Goal: Information Seeking & Learning: Learn about a topic

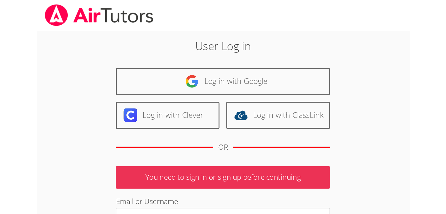
scroll to position [9, 0]
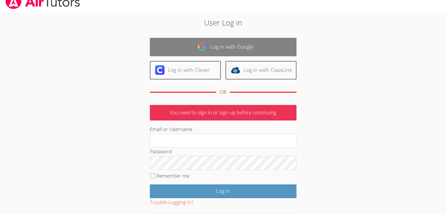
click at [220, 42] on link "Log in with Google" at bounding box center [223, 47] width 147 height 18
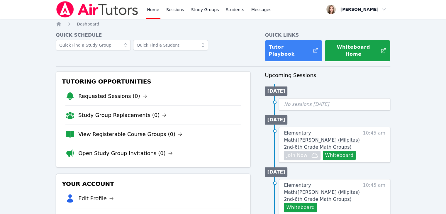
click at [332, 130] on span "Elementary Math ( [PERSON_NAME] (Milpitas) 2nd-6th Grade Math Groups )" at bounding box center [322, 140] width 76 height 20
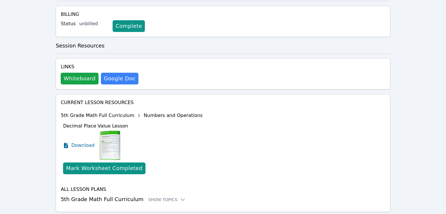
scroll to position [138, 0]
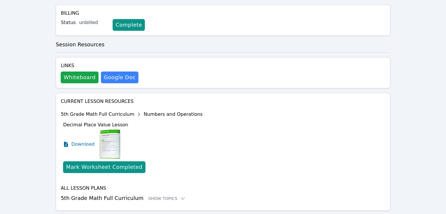
click at [151, 194] on h3 "5th Grade Math Full Curriculum Show Topics" at bounding box center [223, 198] width 325 height 8
click at [153, 196] on div "Show Topics" at bounding box center [167, 199] width 38 height 6
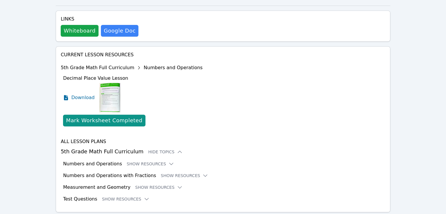
scroll to position [187, 0]
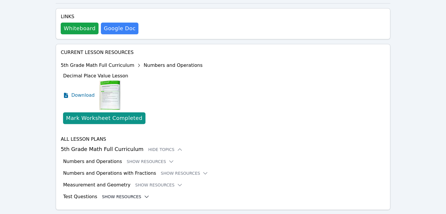
click at [144, 194] on icon at bounding box center [147, 197] width 6 height 6
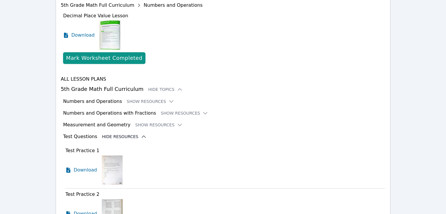
scroll to position [250, 0]
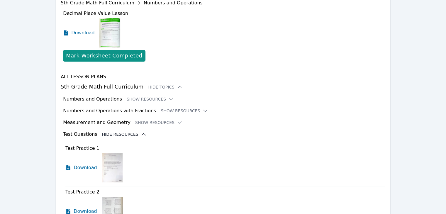
click at [141, 131] on icon at bounding box center [144, 134] width 6 height 6
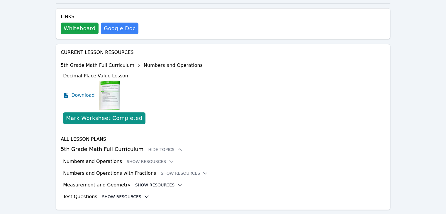
click at [163, 182] on button "Show Resources" at bounding box center [159, 185] width 48 height 6
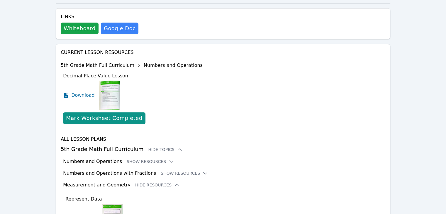
scroll to position [188, 0]
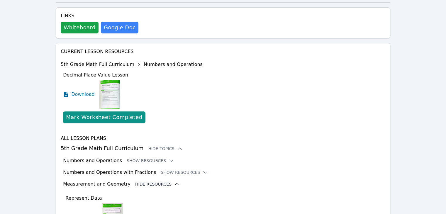
click at [154, 181] on button "Hide Resources" at bounding box center [157, 184] width 45 height 6
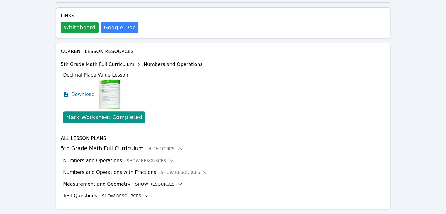
scroll to position [187, 0]
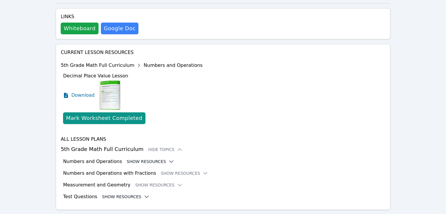
click at [168, 159] on icon at bounding box center [171, 162] width 6 height 6
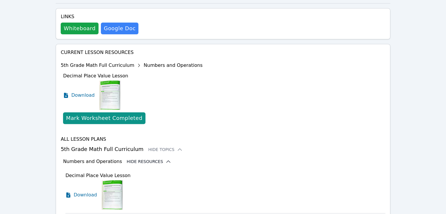
click at [165, 159] on icon at bounding box center [168, 162] width 6 height 6
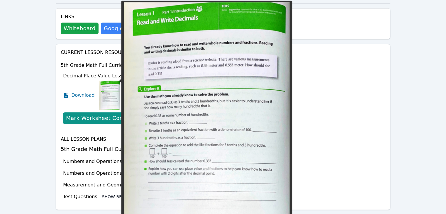
click at [102, 83] on img at bounding box center [109, 95] width 21 height 29
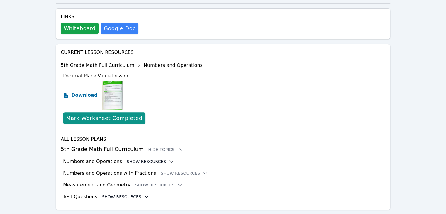
click at [81, 92] on span "Download" at bounding box center [84, 95] width 26 height 7
click at [73, 20] on div "Links Whiteboard Hidden Google Doc" at bounding box center [223, 23] width 335 height 31
click at [77, 23] on button "Whiteboard" at bounding box center [80, 29] width 38 height 12
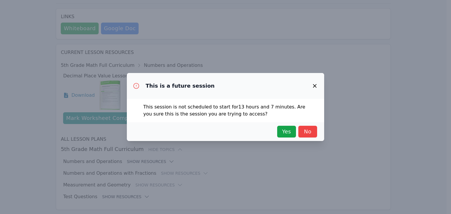
click at [317, 128] on div "Yes No" at bounding box center [225, 131] width 197 height 19
click at [307, 129] on span "No" at bounding box center [307, 132] width 13 height 8
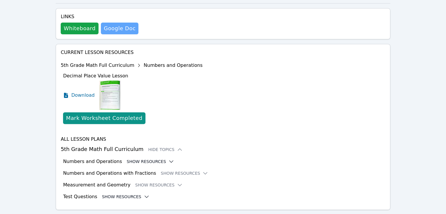
click at [121, 23] on link "Google Doc" at bounding box center [120, 29] width 38 height 12
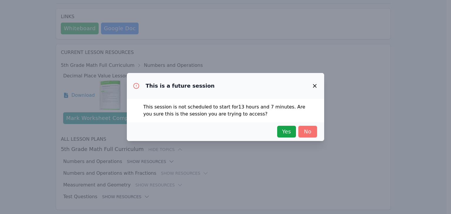
click at [301, 134] on span "No" at bounding box center [307, 132] width 13 height 8
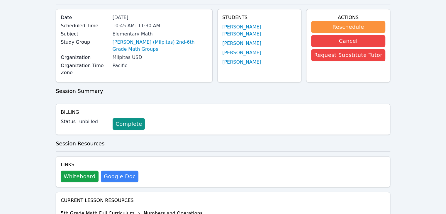
scroll to position [39, 0]
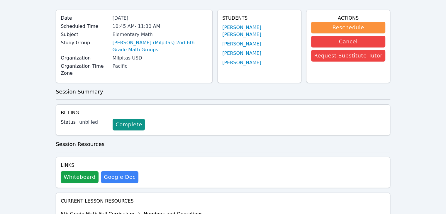
click at [66, 171] on button "Whiteboard" at bounding box center [80, 177] width 38 height 12
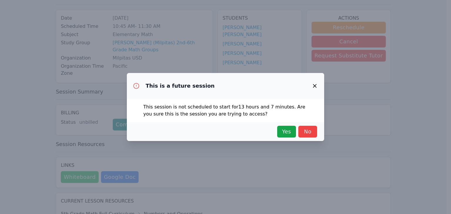
click at [282, 133] on span "Yes" at bounding box center [286, 132] width 13 height 8
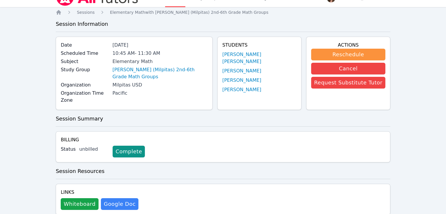
scroll to position [11, 0]
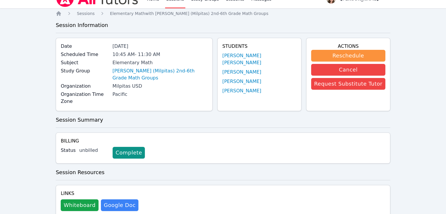
click at [79, 12] on span "Sessions" at bounding box center [86, 13] width 18 height 5
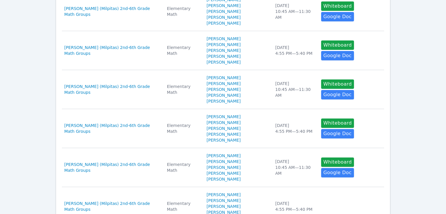
scroll to position [7, 0]
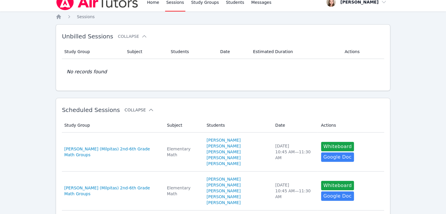
click at [133, 107] on button "Collapse" at bounding box center [139, 110] width 29 height 6
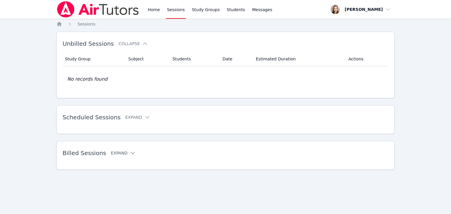
click at [120, 152] on button "Expand" at bounding box center [123, 153] width 25 height 6
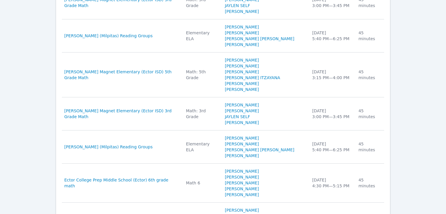
scroll to position [339, 0]
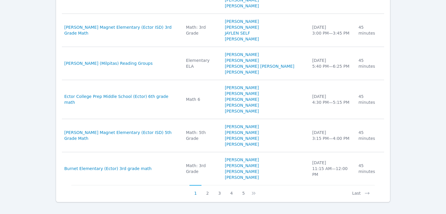
click at [221, 189] on div "Billed Sessions Collapse Study Group Subject Students Date Duration Study Group…" at bounding box center [223, 2] width 335 height 401
click at [218, 185] on button "3" at bounding box center [220, 190] width 12 height 11
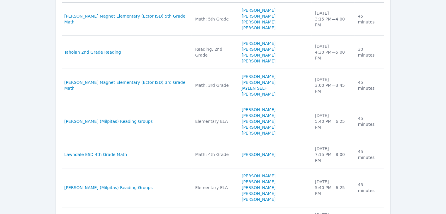
scroll to position [304, 0]
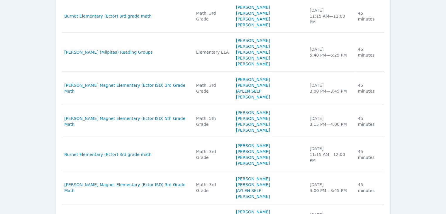
scroll to position [316, 0]
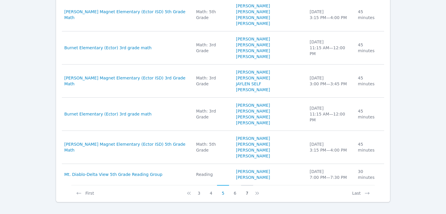
click at [248, 185] on button "7" at bounding box center [247, 190] width 12 height 11
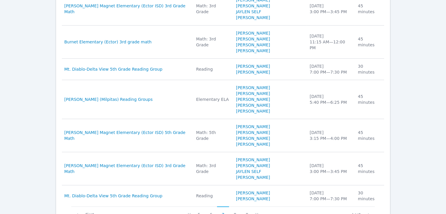
scroll to position [304, 0]
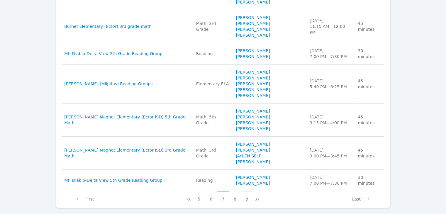
click at [246, 191] on button "9" at bounding box center [247, 196] width 12 height 11
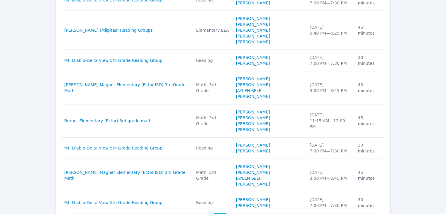
scroll to position [281, 0]
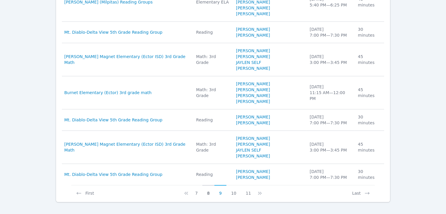
click at [212, 186] on button "8" at bounding box center [208, 190] width 12 height 11
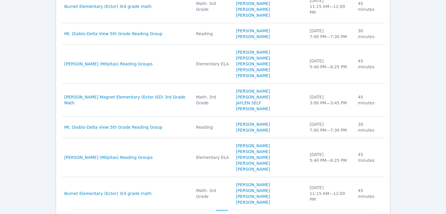
scroll to position [304, 0]
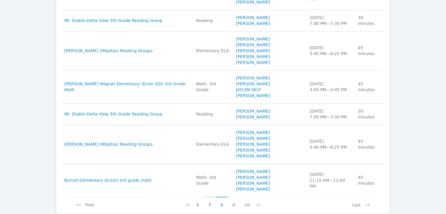
click at [209, 197] on button "7" at bounding box center [210, 202] width 12 height 11
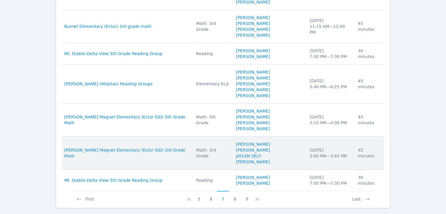
click at [167, 144] on td "Study Group Blackshear Magnet Elementary (Ector ISD) 3rd Grade Math" at bounding box center [127, 153] width 131 height 33
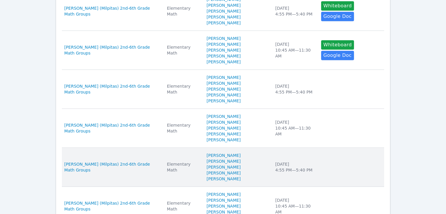
scroll to position [328, 0]
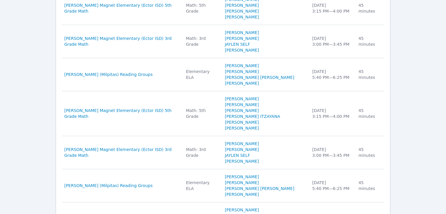
scroll to position [693, 0]
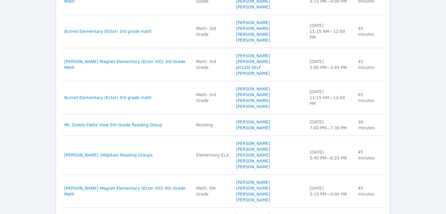
scroll to position [658, 0]
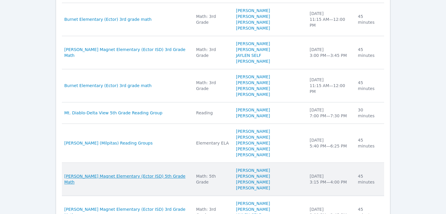
click at [144, 173] on span "Blackshear Magnet Elementary (Ector ISD) 5th Grade Math" at bounding box center [126, 179] width 125 height 12
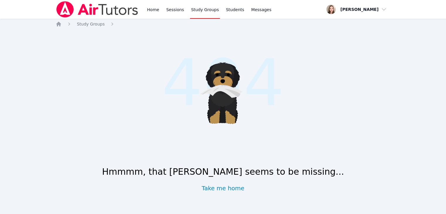
scroll to position [328, 0]
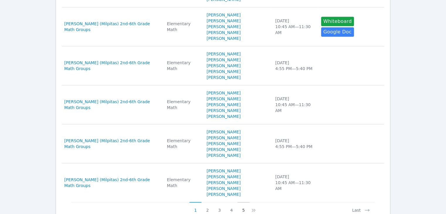
click at [242, 202] on button "5" at bounding box center [244, 207] width 12 height 11
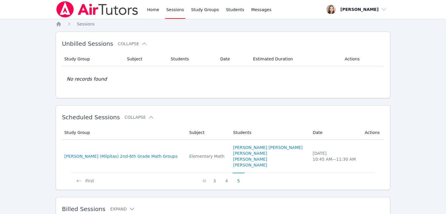
scroll to position [30, 0]
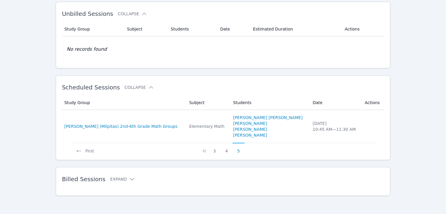
click at [119, 181] on button "Expand" at bounding box center [122, 179] width 25 height 6
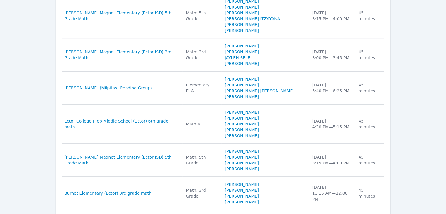
scroll to position [395, 0]
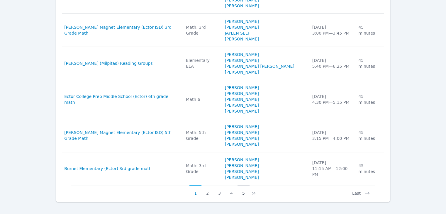
click at [241, 187] on button "5" at bounding box center [244, 190] width 12 height 11
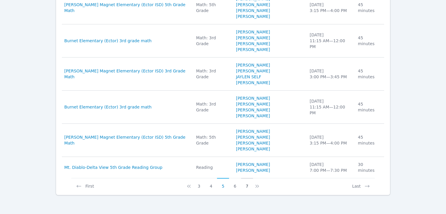
scroll to position [372, 0]
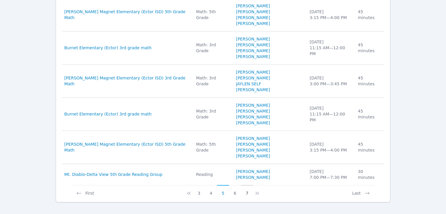
click at [244, 186] on button "7" at bounding box center [247, 190] width 12 height 11
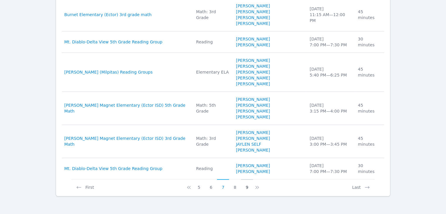
scroll to position [360, 0]
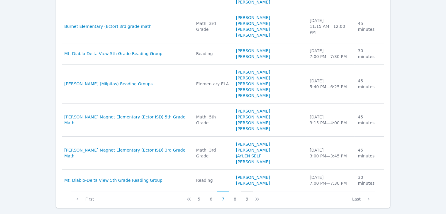
click at [244, 191] on button "9" at bounding box center [247, 196] width 12 height 11
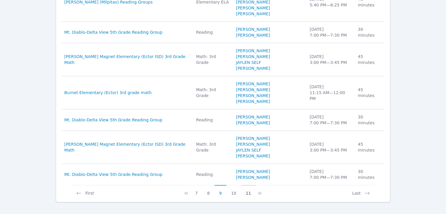
click at [244, 186] on button "11" at bounding box center [248, 190] width 15 height 11
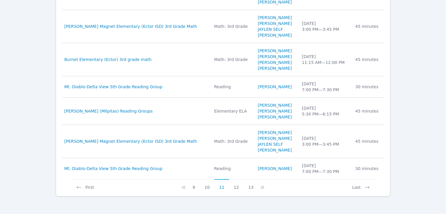
click at [244, 186] on button "13" at bounding box center [251, 184] width 15 height 11
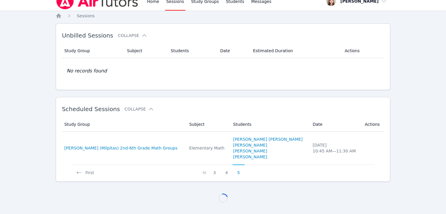
scroll to position [331, 0]
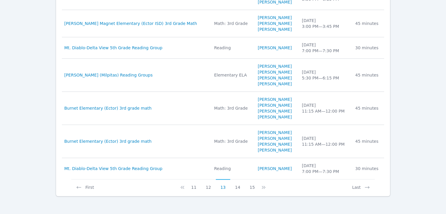
click at [245, 186] on button "15" at bounding box center [252, 184] width 15 height 11
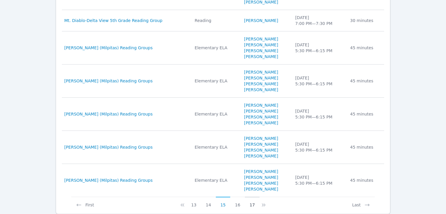
click at [248, 201] on button "17" at bounding box center [252, 202] width 15 height 11
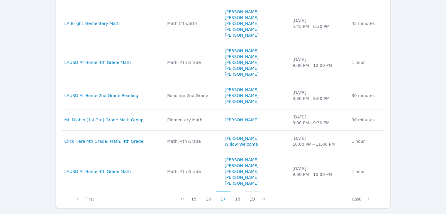
click at [248, 199] on button "19" at bounding box center [252, 196] width 15 height 11
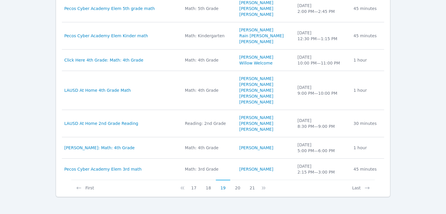
scroll to position [302, 0]
click at [214, 186] on button "18" at bounding box center [208, 184] width 15 height 11
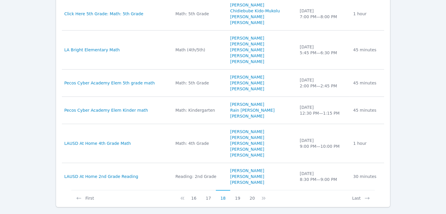
scroll to position [337, 0]
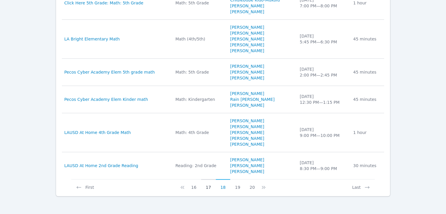
click at [209, 188] on button "17" at bounding box center [208, 184] width 15 height 11
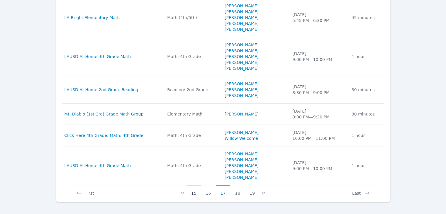
click at [199, 191] on button "15" at bounding box center [194, 190] width 15 height 11
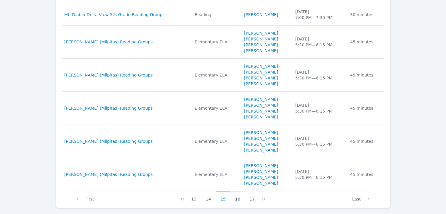
click at [234, 197] on button "16" at bounding box center [237, 196] width 15 height 11
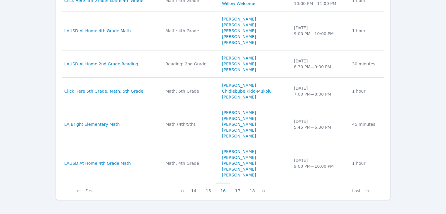
scroll to position [354, 0]
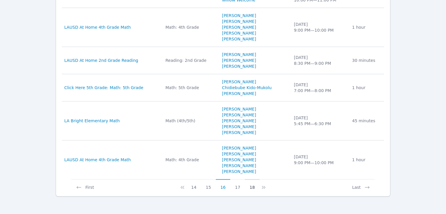
click at [249, 187] on button "18" at bounding box center [252, 184] width 15 height 11
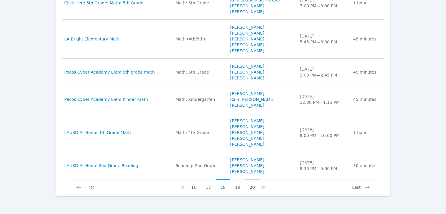
click at [249, 187] on button "20" at bounding box center [252, 184] width 15 height 11
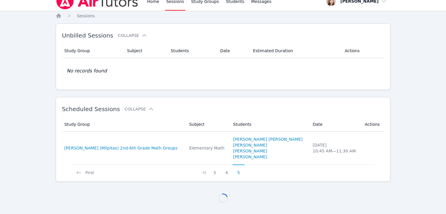
scroll to position [331, 0]
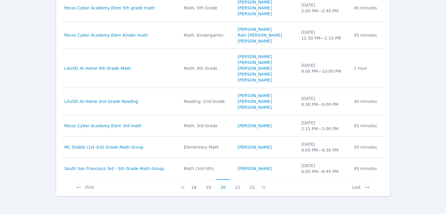
click at [249, 187] on button "22" at bounding box center [252, 184] width 15 height 11
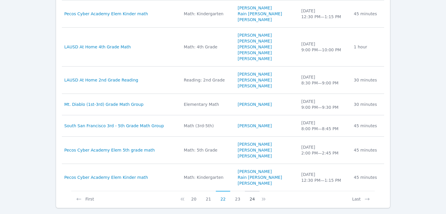
click at [250, 199] on button "24" at bounding box center [252, 196] width 15 height 11
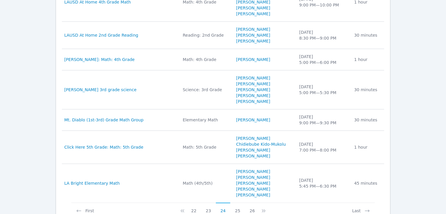
scroll to position [354, 0]
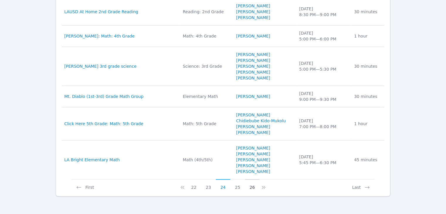
click at [249, 187] on button "26" at bounding box center [252, 184] width 15 height 11
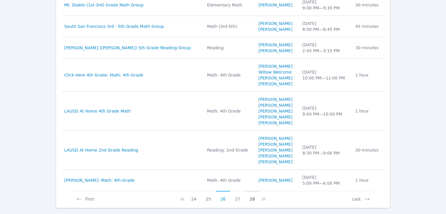
click at [249, 197] on button "28" at bounding box center [252, 196] width 15 height 11
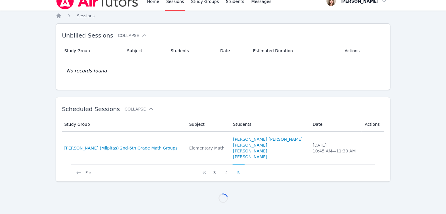
scroll to position [296, 0]
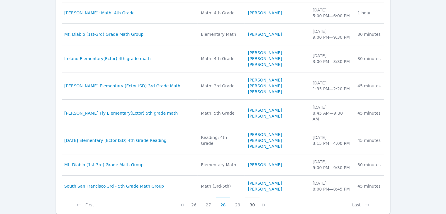
click at [249, 197] on button "30" at bounding box center [252, 202] width 15 height 11
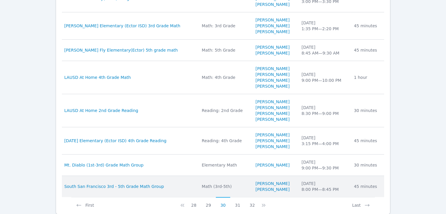
scroll to position [331, 0]
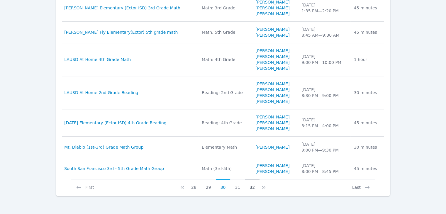
click at [250, 187] on button "32" at bounding box center [252, 184] width 15 height 11
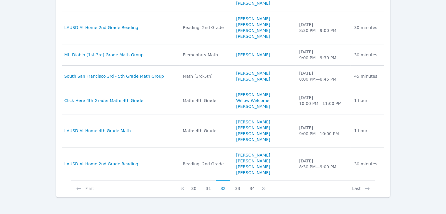
scroll to position [354, 0]
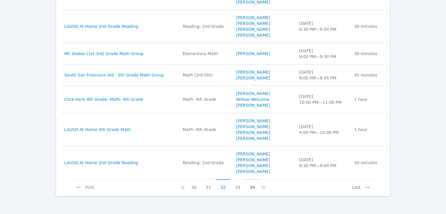
click at [251, 187] on button "34" at bounding box center [252, 184] width 15 height 11
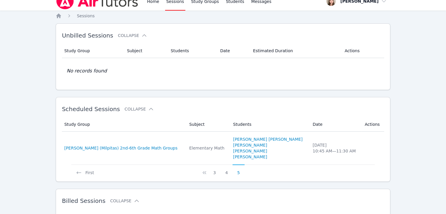
scroll to position [331, 0]
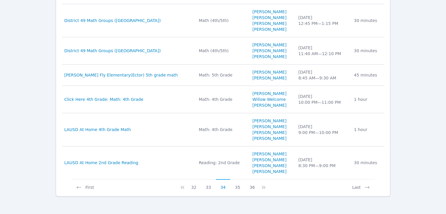
click at [251, 187] on button "36" at bounding box center [252, 184] width 15 height 11
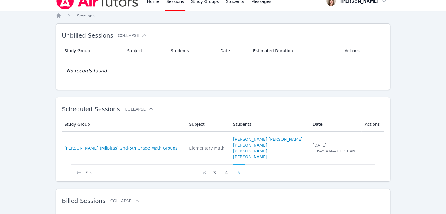
scroll to position [302, 0]
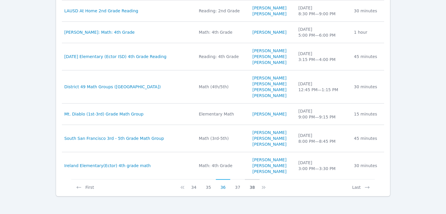
click at [251, 187] on button "38" at bounding box center [252, 184] width 15 height 11
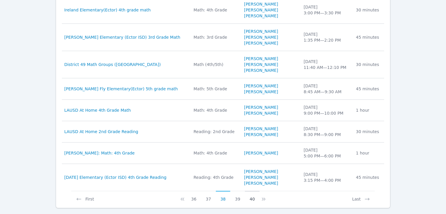
click at [251, 198] on button "40" at bounding box center [252, 196] width 15 height 11
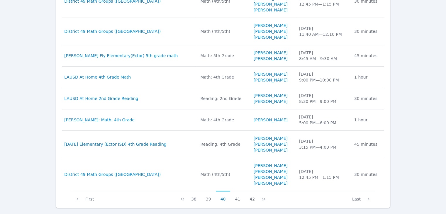
click at [251, 198] on button "42" at bounding box center [252, 196] width 15 height 11
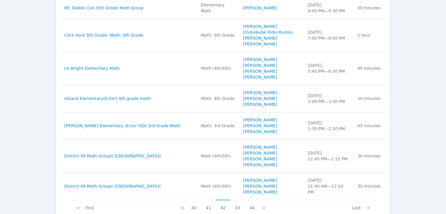
scroll to position [348, 0]
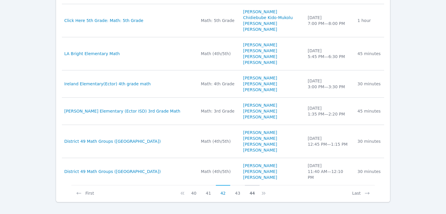
click at [250, 188] on button "44" at bounding box center [252, 190] width 15 height 11
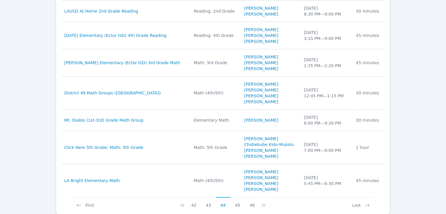
scroll to position [319, 0]
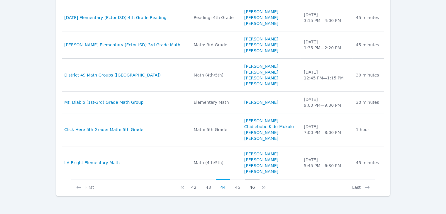
click at [247, 187] on button "46" at bounding box center [252, 184] width 15 height 11
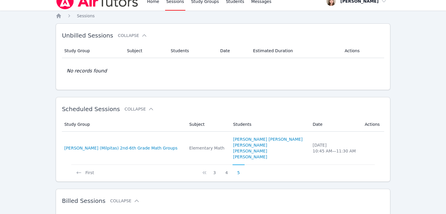
scroll to position [313, 0]
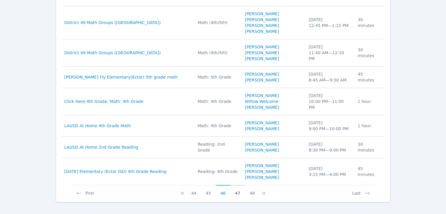
click at [239, 186] on button "47" at bounding box center [237, 190] width 15 height 11
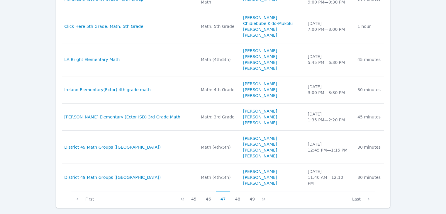
scroll to position [348, 0]
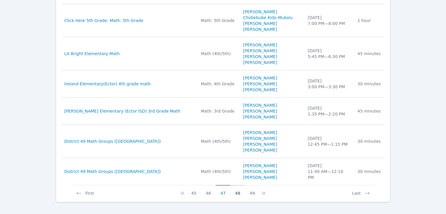
click at [238, 187] on button "48" at bounding box center [237, 190] width 15 height 11
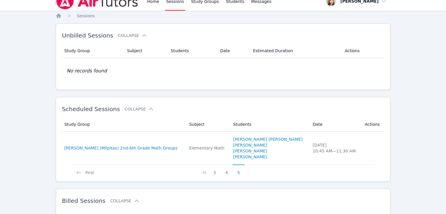
scroll to position [319, 0]
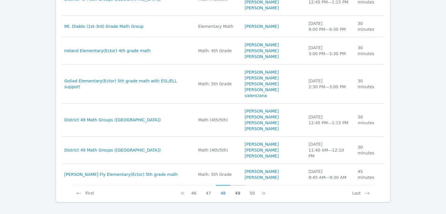
click at [239, 186] on button "49" at bounding box center [237, 190] width 15 height 11
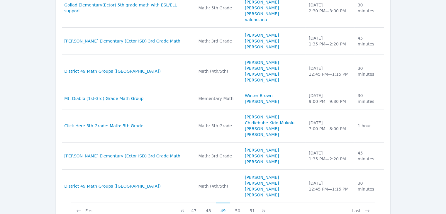
drag, startPoint x: 244, startPoint y: 204, endPoint x: 248, endPoint y: 203, distance: 3.8
click at [248, 203] on button "51" at bounding box center [252, 208] width 15 height 11
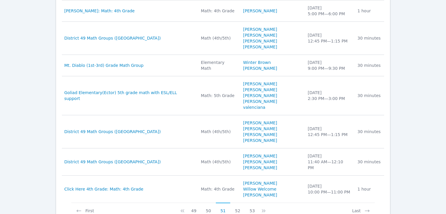
click at [248, 203] on button "53" at bounding box center [252, 208] width 15 height 11
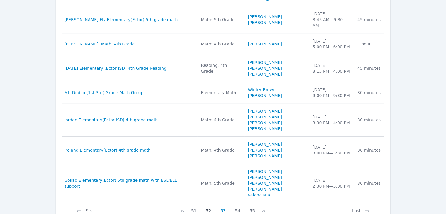
click at [213, 203] on button "52" at bounding box center [208, 208] width 15 height 11
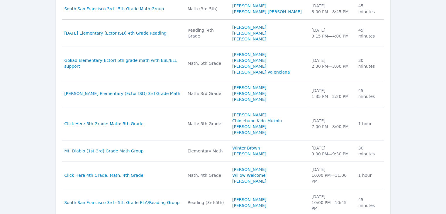
scroll to position [241, 0]
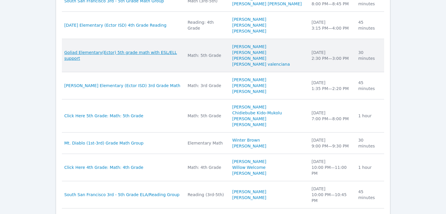
click at [160, 53] on span "Goliad Elementary(Ector) 5th grade math with ESL/ELL support" at bounding box center [122, 56] width 116 height 12
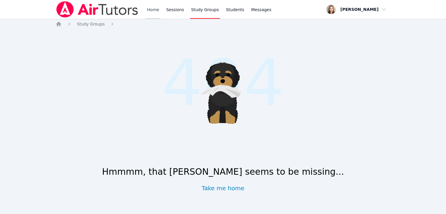
click at [153, 11] on link "Home" at bounding box center [153, 9] width 14 height 19
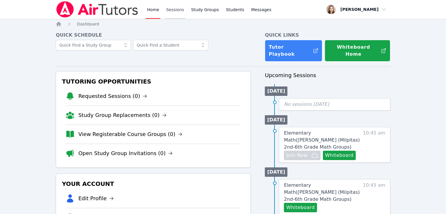
click at [171, 11] on link "Sessions" at bounding box center [175, 9] width 20 height 19
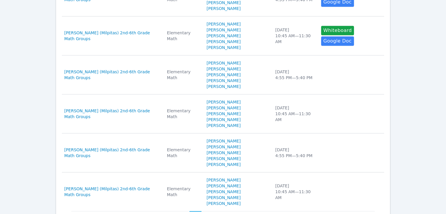
scroll to position [328, 0]
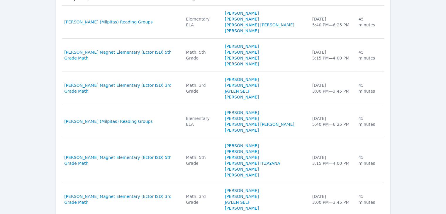
scroll to position [693, 0]
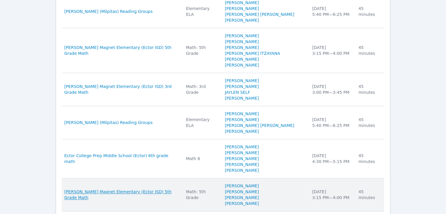
click at [128, 189] on span "Blackshear Magnet Elementary (Ector ISD) 5th Grade Math" at bounding box center [121, 195] width 115 height 12
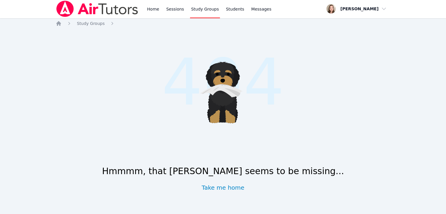
scroll to position [1, 0]
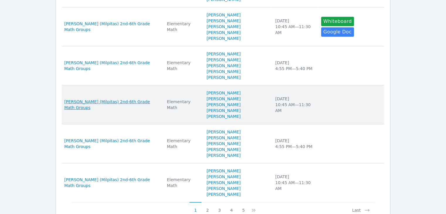
click at [87, 99] on span "Weller (Milpitas) 2nd-6th Grade Math Groups" at bounding box center [112, 105] width 96 height 12
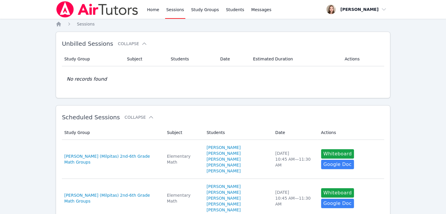
scroll to position [328, 0]
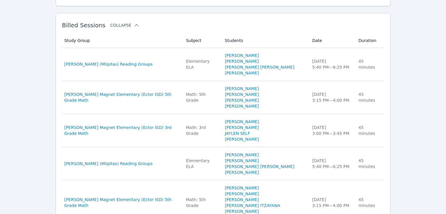
scroll to position [540, 0]
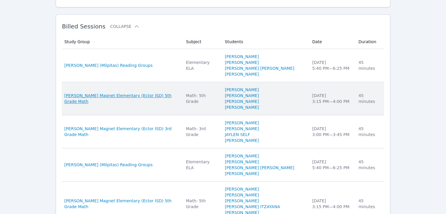
click at [160, 93] on span "Blackshear Magnet Elementary (Ector ISD) 5th Grade Math" at bounding box center [121, 99] width 115 height 12
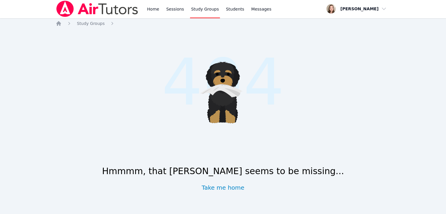
scroll to position [1, 0]
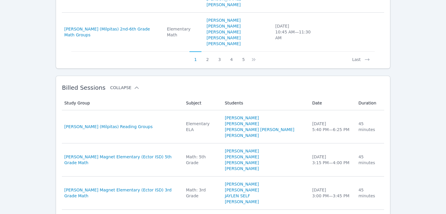
scroll to position [481, 0]
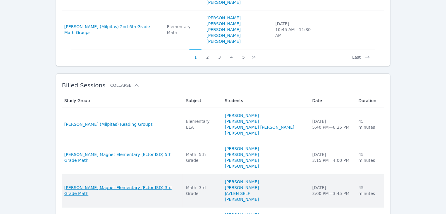
click at [102, 185] on span "Blackshear Magnet Elementary (Ector ISD) 3rd Grade Math" at bounding box center [121, 191] width 115 height 12
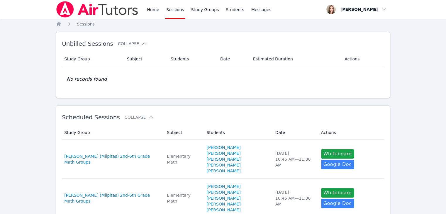
scroll to position [328, 0]
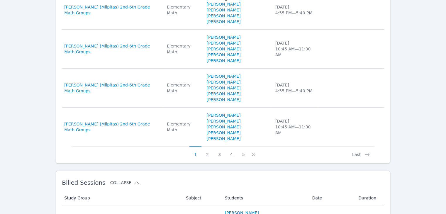
scroll to position [384, 0]
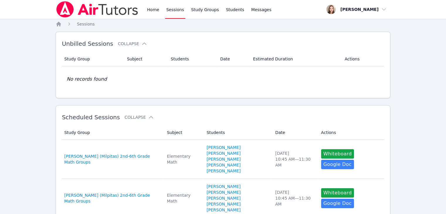
click at [74, 154] on span "Weller (Milpitas) 2nd-6th Grade Math Groups" at bounding box center [112, 159] width 96 height 12
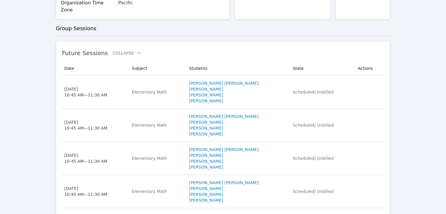
scroll to position [129, 0]
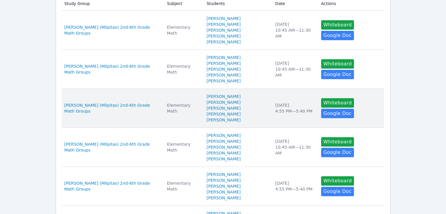
click at [134, 98] on td "Study Group Spangler (Milpitas) 2nd-6th Grade Math Groups" at bounding box center [112, 108] width 101 height 39
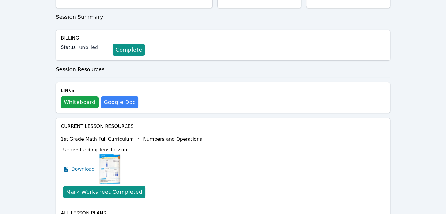
scroll to position [114, 0]
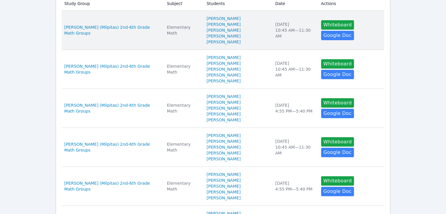
click at [80, 23] on td "Study Group Weller (Milpitas) 2nd-6th Grade Math Groups" at bounding box center [112, 30] width 101 height 39
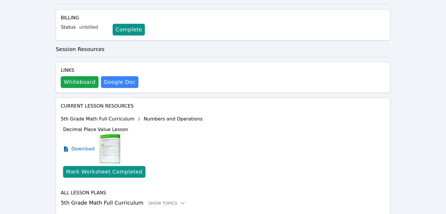
scroll to position [139, 0]
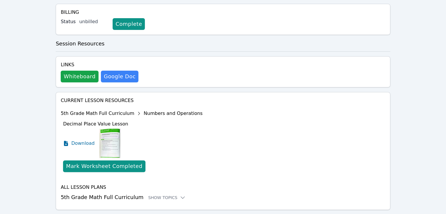
click at [160, 195] on div "Show Topics" at bounding box center [167, 198] width 38 height 6
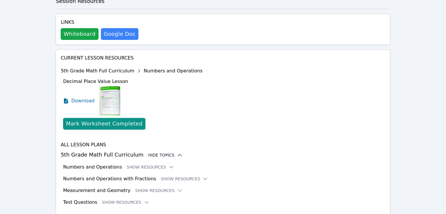
scroll to position [187, 0]
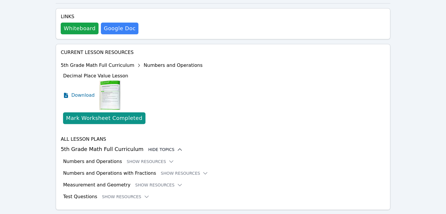
click at [134, 159] on button "Show Resources" at bounding box center [151, 162] width 48 height 6
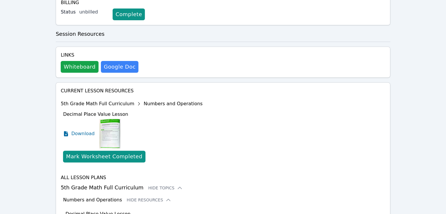
scroll to position [0, 0]
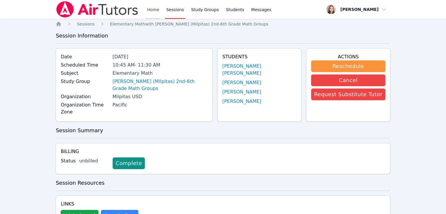
click at [151, 11] on link "Home" at bounding box center [153, 9] width 14 height 19
